Goal: Information Seeking & Learning: Learn about a topic

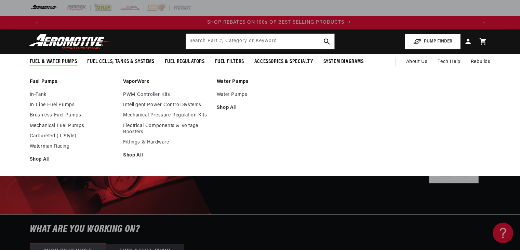
scroll to position [0, 867]
click at [40, 82] on link "Fuel Pumps" at bounding box center [73, 82] width 87 height 6
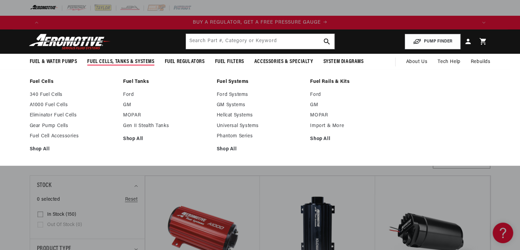
click at [37, 82] on link "Fuel Cells" at bounding box center [73, 82] width 87 height 6
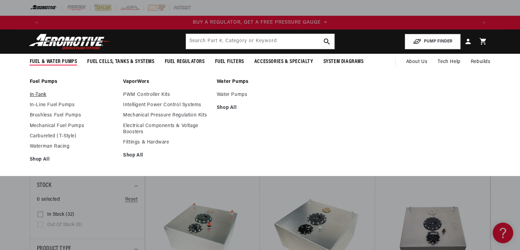
click at [41, 95] on link "In-Tank" at bounding box center [73, 95] width 87 height 6
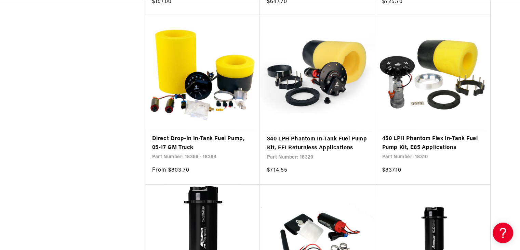
scroll to position [501, 0]
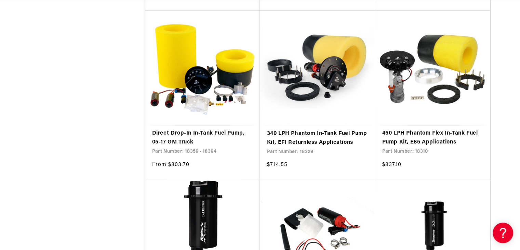
drag, startPoint x: 522, startPoint y: 25, endPoint x: 525, endPoint y: 76, distance: 51.7
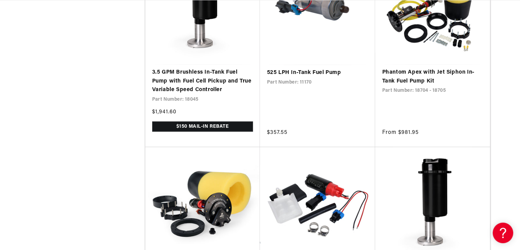
scroll to position [0, 867]
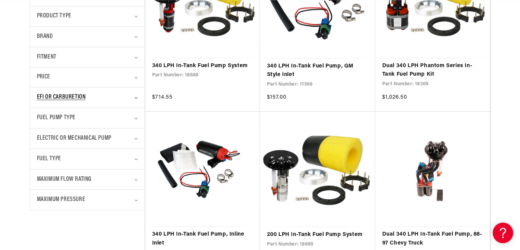
click at [133, 96] on summary "EFI or Carburetion" at bounding box center [87, 97] width 101 height 20
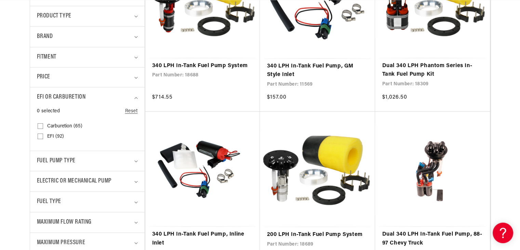
click at [60, 126] on span "Carburetion (65)" at bounding box center [64, 126] width 35 height 6
click at [43, 126] on input "Carburetion (65) Carburetion (65 products)" at bounding box center [40, 126] width 5 height 5
checkbox input "true"
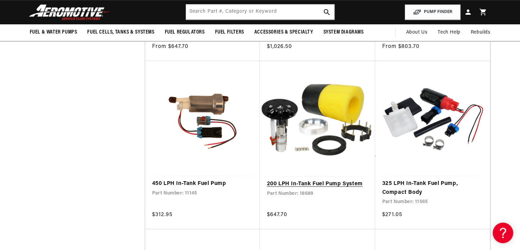
click at [298, 183] on link "200 LPH In-Tank Fuel Pump System" at bounding box center [318, 184] width 102 height 9
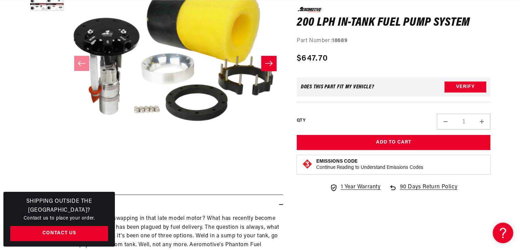
scroll to position [0, 434]
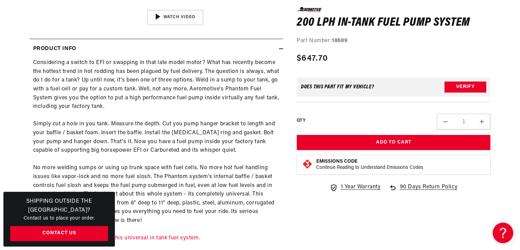
drag, startPoint x: 522, startPoint y: 40, endPoint x: 525, endPoint y: 89, distance: 49.0
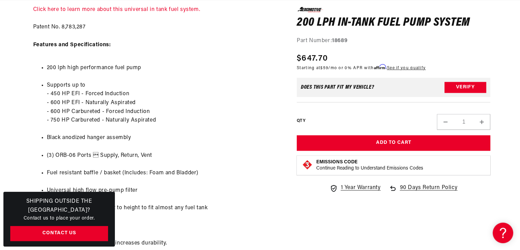
scroll to position [0, 1301]
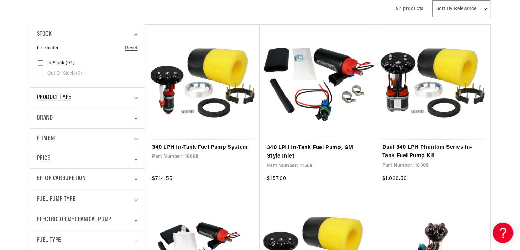
scroll to position [0, 434]
click at [134, 97] on icon "Product type (0 selected)" at bounding box center [135, 98] width 3 height 2
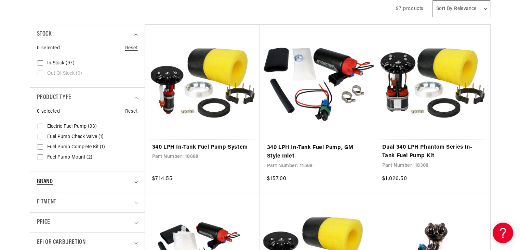
click at [135, 179] on summary "Brand" at bounding box center [87, 182] width 101 height 20
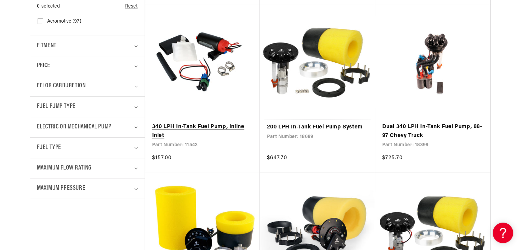
scroll to position [0, 1301]
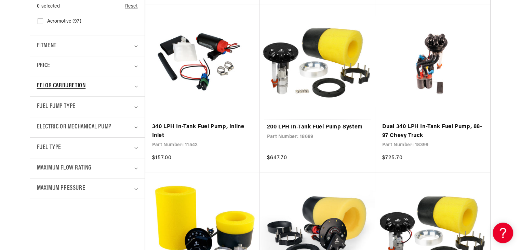
click at [135, 84] on summary "EFI or Carburetion" at bounding box center [87, 86] width 101 height 20
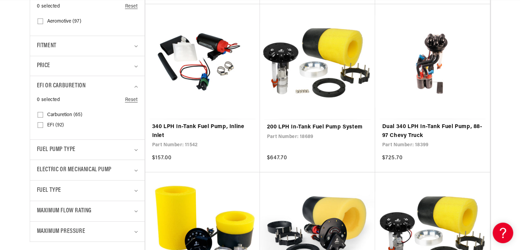
click at [53, 115] on span "Carburetion (65)" at bounding box center [64, 115] width 35 height 6
click at [43, 115] on input "Carburetion (65) Carburetion (65 products)" at bounding box center [40, 115] width 5 height 5
checkbox input "true"
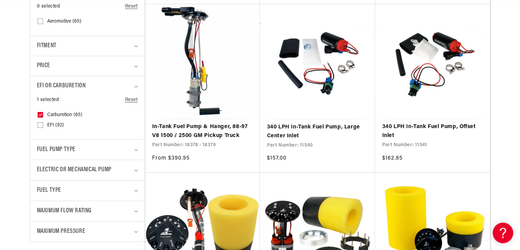
scroll to position [0, 23]
click at [138, 149] on details "Fuel Pump Type 0 selected Reset Fuel Pump Type Brushless (37) Brushless (37 pro…" at bounding box center [87, 149] width 115 height 21
click at [136, 149] on icon "Fuel Pump Type (0 selected)" at bounding box center [135, 150] width 3 height 2
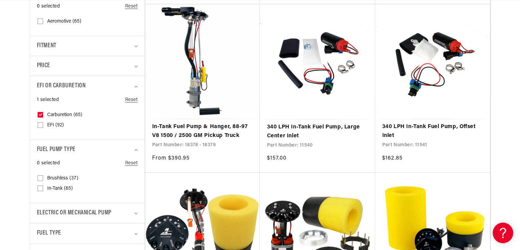
click at [42, 185] on icon at bounding box center [40, 187] width 5 height 5
click at [42, 187] on input "In-Tank (65) In-Tank (65 products)" at bounding box center [40, 189] width 5 height 5
checkbox input "true"
click at [134, 212] on icon "Electric or Mechanical Pump (0 selected)" at bounding box center [135, 213] width 3 height 2
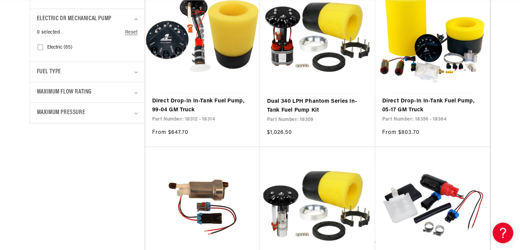
scroll to position [0, 0]
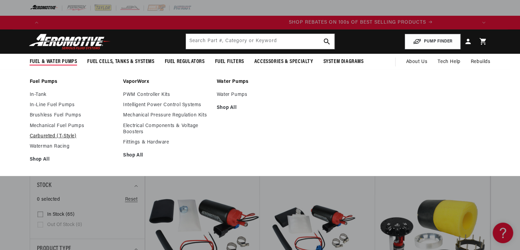
click at [45, 136] on link "Carbureted (T-Style)" at bounding box center [73, 136] width 87 height 6
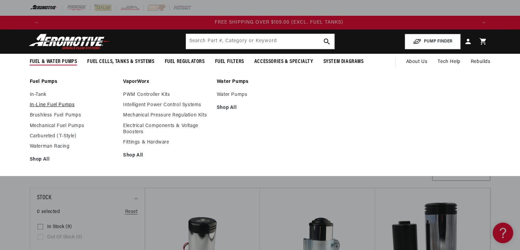
scroll to position [0, 1301]
click at [38, 157] on link "Shop All" at bounding box center [73, 159] width 87 height 6
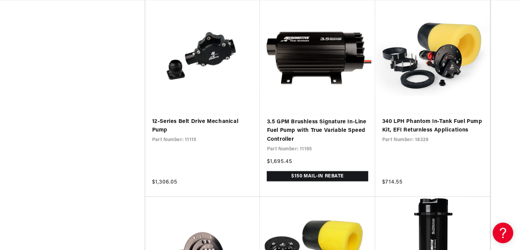
scroll to position [0, 1301]
drag, startPoint x: 524, startPoint y: 24, endPoint x: 525, endPoint y: 141, distance: 116.6
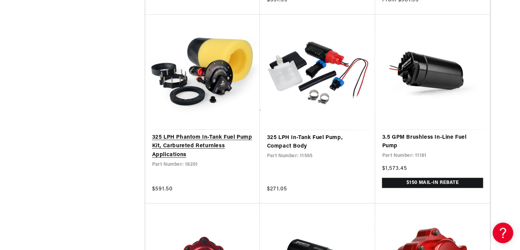
click at [183, 145] on link "325 LPH Phantom In-Tank Fuel Pump Kit, Carbureted Returnless Applications" at bounding box center [202, 146] width 101 height 26
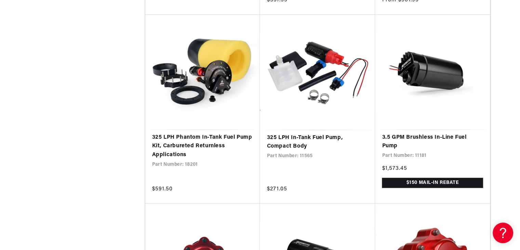
scroll to position [0, 434]
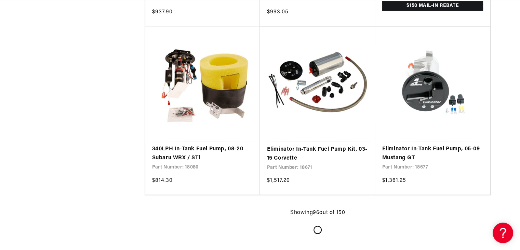
scroll to position [0, 867]
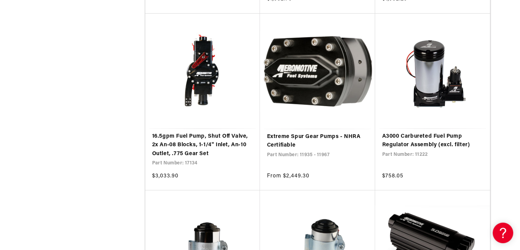
scroll to position [7430, 0]
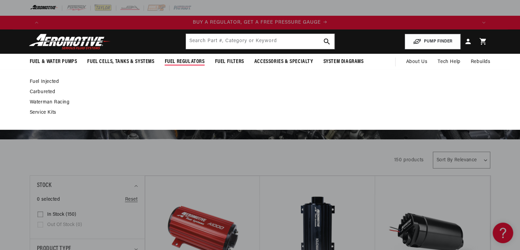
click at [179, 60] on span "Fuel Regulators" at bounding box center [185, 61] width 40 height 7
click at [181, 64] on span "Fuel Regulators" at bounding box center [185, 61] width 40 height 7
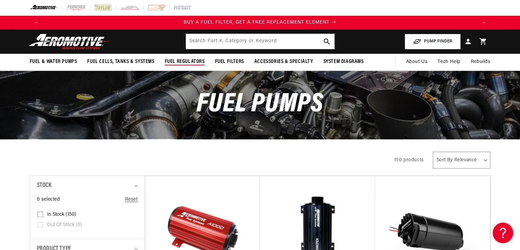
click at [182, 59] on span "Fuel Regulators" at bounding box center [185, 61] width 40 height 7
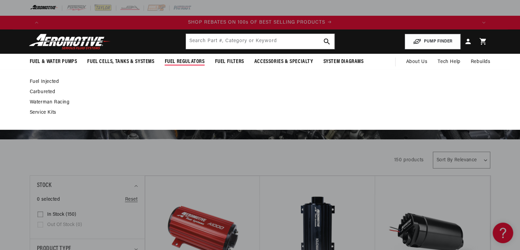
click at [39, 91] on link "Carbureted" at bounding box center [257, 92] width 454 height 6
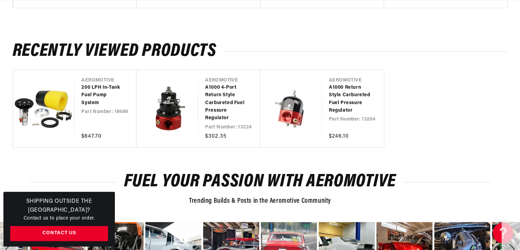
drag, startPoint x: 524, startPoint y: 44, endPoint x: 525, endPoint y: 207, distance: 163.1
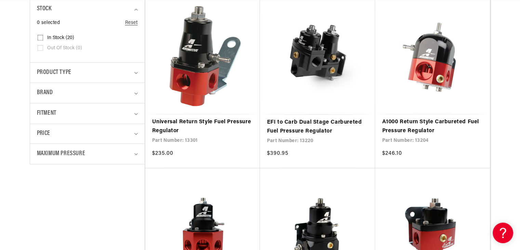
scroll to position [196, 0]
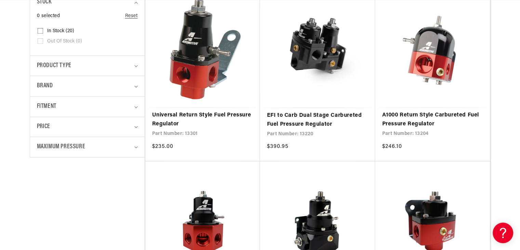
drag, startPoint x: 524, startPoint y: 17, endPoint x: 525, endPoint y: 41, distance: 24.0
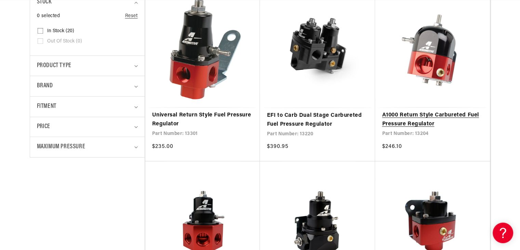
scroll to position [0, 434]
click at [412, 117] on link "A1000 Return Style Carbureted Fuel Pressure Regulator" at bounding box center [432, 119] width 101 height 17
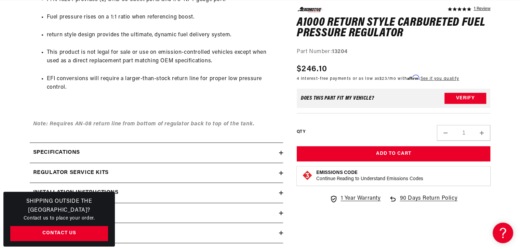
scroll to position [0, 303]
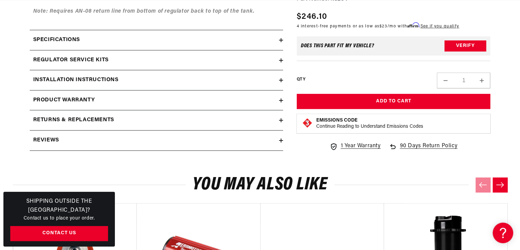
drag, startPoint x: 523, startPoint y: 44, endPoint x: 525, endPoint y: 176, distance: 132.7
click at [278, 80] on div "Installation Instructions" at bounding box center [154, 80] width 249 height 9
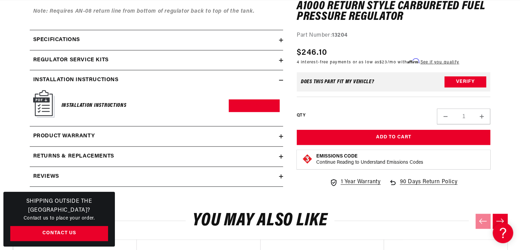
click at [41, 103] on img at bounding box center [44, 104] width 22 height 28
click at [249, 104] on link "Download PDF" at bounding box center [254, 105] width 51 height 13
click at [279, 76] on summary "Installation Instructions" at bounding box center [156, 80] width 253 height 20
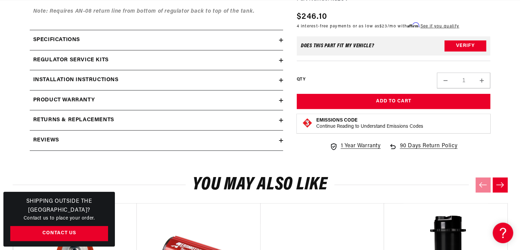
scroll to position [0, 1301]
click at [279, 60] on icon at bounding box center [281, 60] width 4 height 4
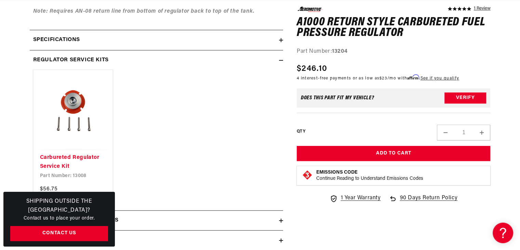
click at [279, 60] on icon at bounding box center [281, 60] width 4 height 4
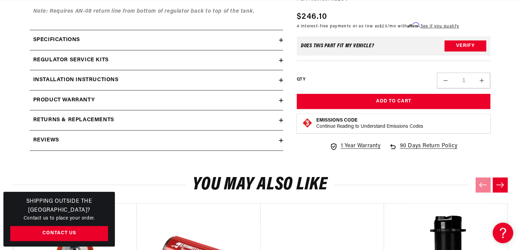
click at [282, 38] on icon at bounding box center [281, 40] width 4 height 4
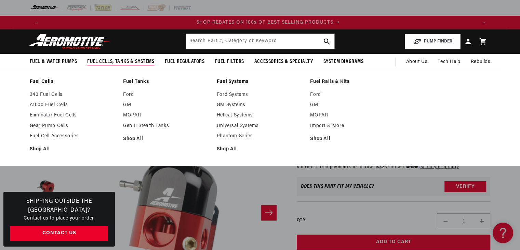
scroll to position [0, 867]
click at [135, 138] on link "Shop All" at bounding box center [166, 139] width 87 height 6
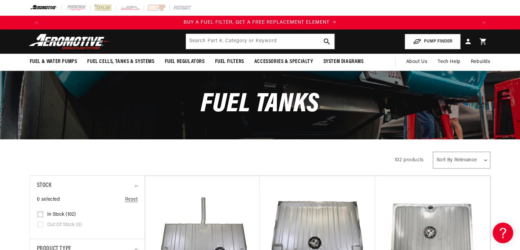
drag, startPoint x: 524, startPoint y: 17, endPoint x: 524, endPoint y: 13, distance: 4.5
click at [520, 13] on html "Skip to content Your cart Your cart is empty Loading... You may also like Subto…" at bounding box center [260, 125] width 520 height 250
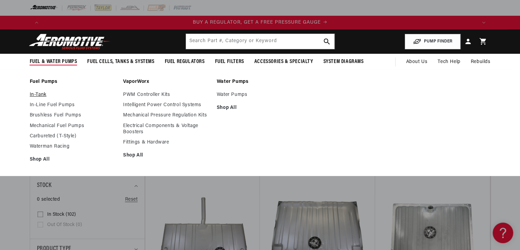
click at [38, 93] on link "In-Tank" at bounding box center [73, 95] width 87 height 6
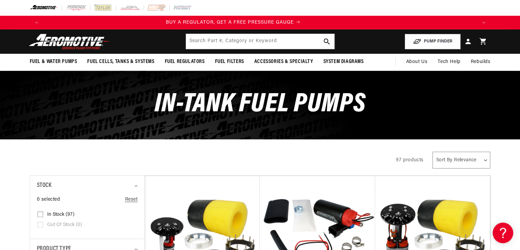
drag, startPoint x: 524, startPoint y: 26, endPoint x: 525, endPoint y: -6, distance: 32.2
click at [520, 0] on html "Skip to content Your cart Your cart is empty Loading... You may also like Subto…" at bounding box center [260, 125] width 520 height 250
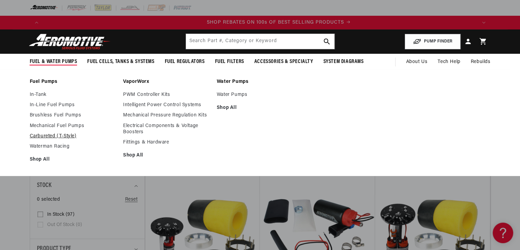
scroll to position [0, 867]
click at [48, 135] on link "Carbureted (T-Style)" at bounding box center [73, 136] width 87 height 6
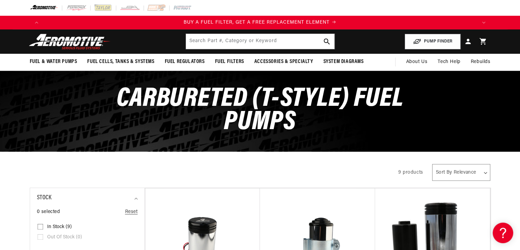
click at [520, 25] on html "Skip to content Your cart Your cart is empty Loading... You may also like Subto…" at bounding box center [260, 125] width 520 height 250
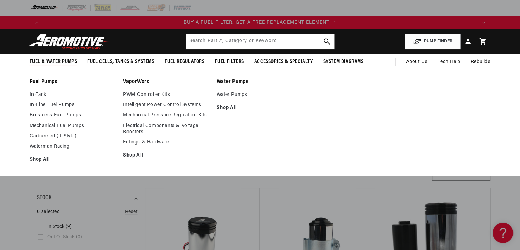
click at [45, 82] on link "Fuel Pumps" at bounding box center [73, 82] width 87 height 6
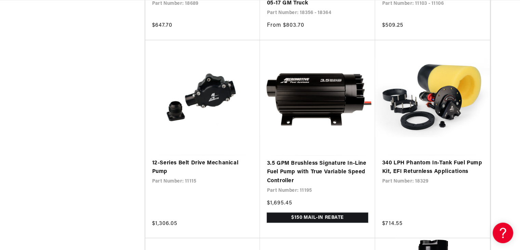
scroll to position [0, 434]
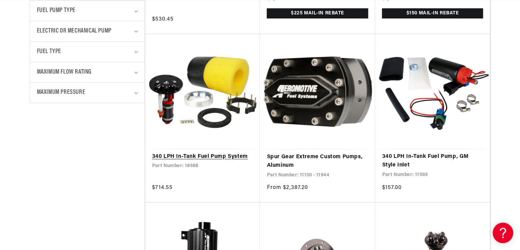
click at [202, 155] on link "340 LPH In-Tank Fuel Pump System" at bounding box center [202, 156] width 101 height 9
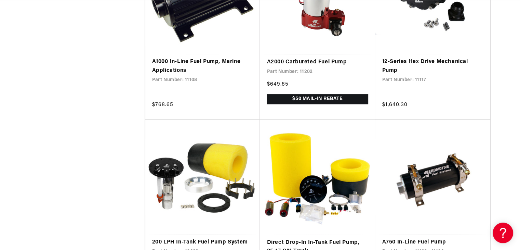
scroll to position [970, 0]
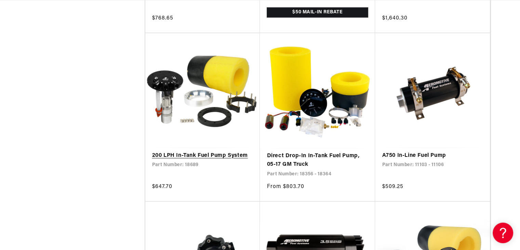
click at [186, 160] on link "200 LPH In-Tank Fuel Pump System" at bounding box center [202, 155] width 101 height 9
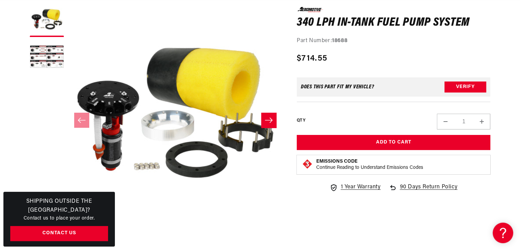
scroll to position [0, 434]
click at [266, 120] on icon "Slide right" at bounding box center [269, 120] width 8 height 7
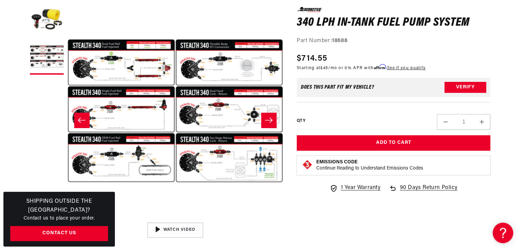
scroll to position [0, 0]
click at [67, 219] on button "Open media 2 in modal" at bounding box center [67, 219] width 0 height 0
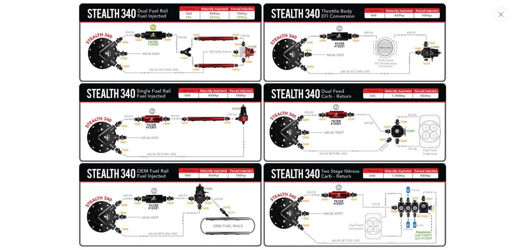
scroll to position [0, 867]
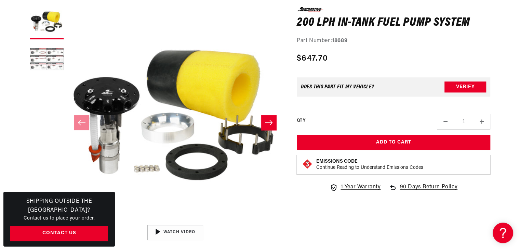
click at [55, 55] on button "Load image 2 in gallery view" at bounding box center [47, 60] width 34 height 34
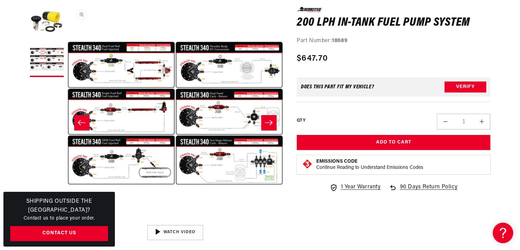
scroll to position [0, 867]
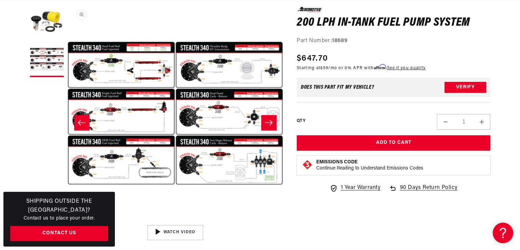
click at [67, 221] on button "Open media 2 in modal" at bounding box center [67, 221] width 0 height 0
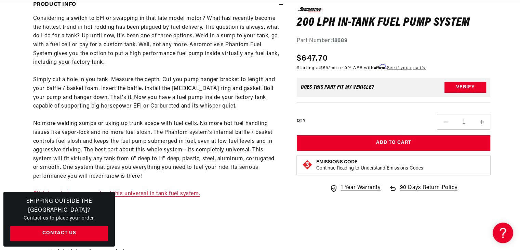
click at [144, 193] on link "Click here to learn more about this universal in tank fuel system." at bounding box center [116, 193] width 167 height 5
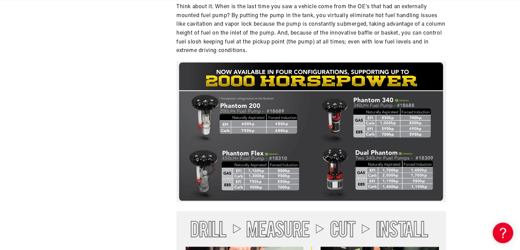
scroll to position [613, 0]
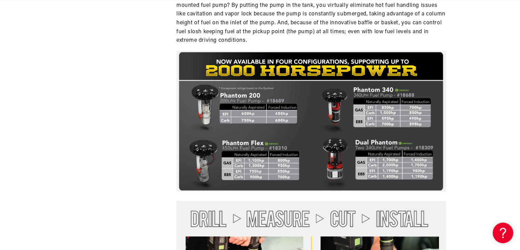
drag, startPoint x: 524, startPoint y: 18, endPoint x: 525, endPoint y: 70, distance: 52.0
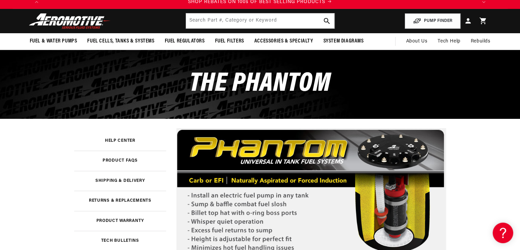
scroll to position [14, 0]
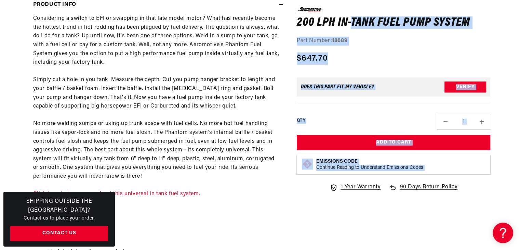
drag, startPoint x: 290, startPoint y: 19, endPoint x: 333, endPoint y: 27, distance: 43.7
click at [352, 24] on div "0.0 star rating Write a review 200 LPH In-Tank Fuel Pump System 200 LPH In-Tank…" at bounding box center [387, 193] width 208 height 895
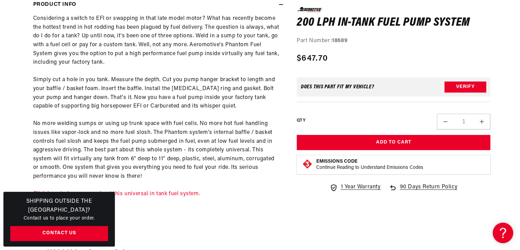
drag, startPoint x: 326, startPoint y: 27, endPoint x: 317, endPoint y: 25, distance: 9.1
click at [317, 25] on h1 "200 LPH In-Tank Fuel Pump System" at bounding box center [394, 22] width 194 height 11
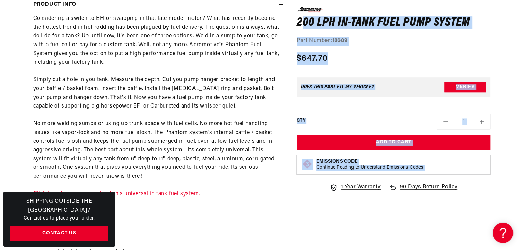
drag, startPoint x: 295, startPoint y: 23, endPoint x: 302, endPoint y: 23, distance: 6.5
click at [302, 23] on div "0.0 star rating Write a review 200 LPH In-Tank Fuel Pump System 200 LPH In-Tank…" at bounding box center [387, 193] width 208 height 895
click at [302, 23] on h1 "200 LPH In-Tank Fuel Pump System" at bounding box center [394, 22] width 194 height 11
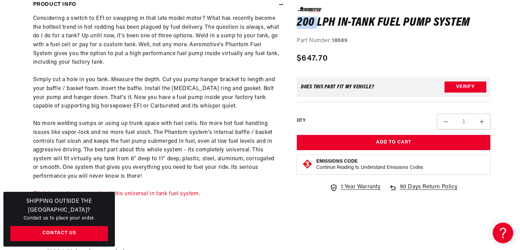
click at [302, 23] on h1 "200 LPH In-Tank Fuel Pump System" at bounding box center [394, 22] width 194 height 11
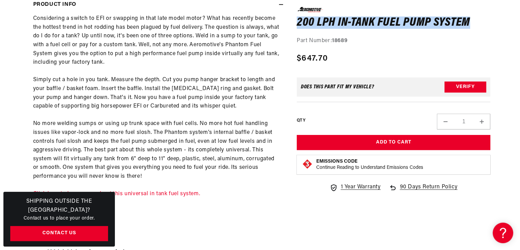
drag, startPoint x: 471, startPoint y: 24, endPoint x: 299, endPoint y: 19, distance: 171.4
click at [299, 19] on h1 "200 LPH In-Tank Fuel Pump System" at bounding box center [394, 22] width 194 height 11
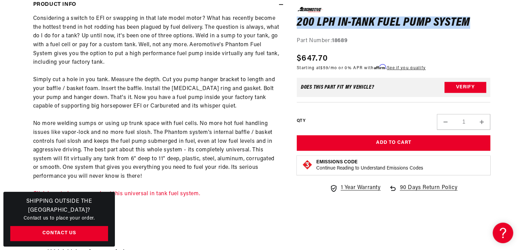
scroll to position [0, 1301]
copy h1 "200 LPH In-Tank Fuel Pump System"
